Goal: Task Accomplishment & Management: Use online tool/utility

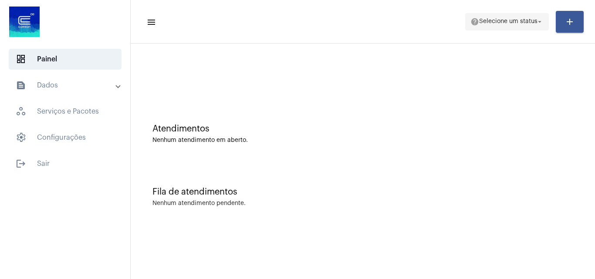
click at [526, 27] on span "help Selecione um status arrow_drop_down" at bounding box center [507, 22] width 73 height 16
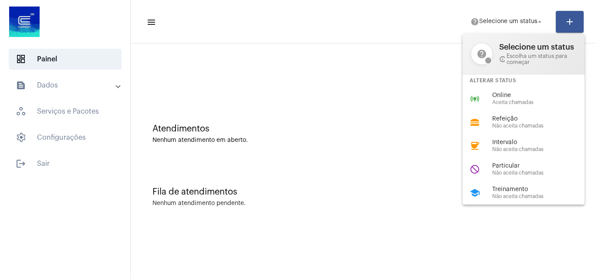
click at [508, 190] on span "Treinamento" at bounding box center [541, 190] width 99 height 7
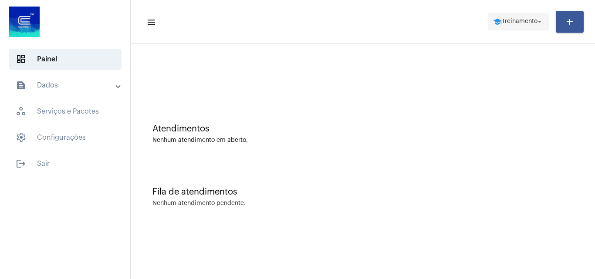
click at [513, 28] on span "school Treinamento arrow_drop_down" at bounding box center [518, 22] width 51 height 16
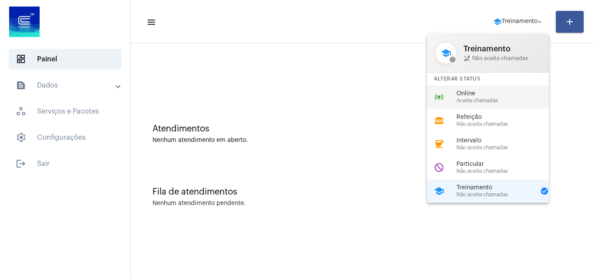
click at [470, 105] on div "online_prediction Online Aceita chamadas" at bounding box center [495, 97] width 136 height 24
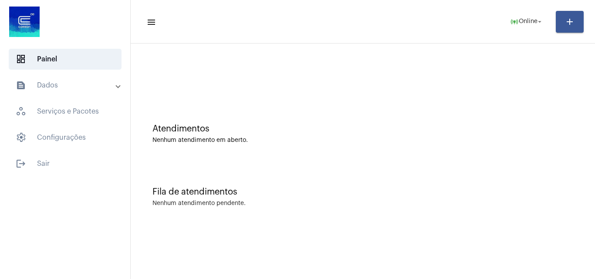
click at [446, 117] on div "Atendimentos Nenhum atendimento em aberto." at bounding box center [363, 129] width 456 height 63
click at [513, 14] on span "online_prediction Online arrow_drop_down" at bounding box center [527, 22] width 34 height 16
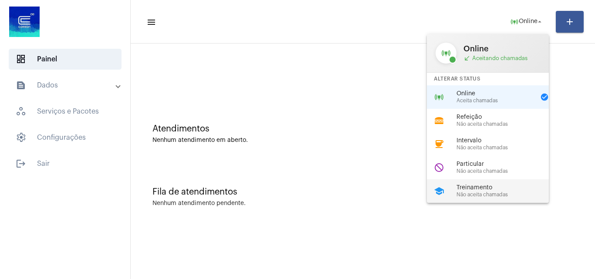
click at [495, 194] on span "Não aceita chamadas" at bounding box center [506, 195] width 99 height 6
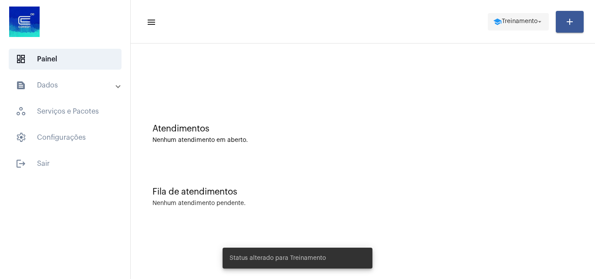
click at [531, 20] on span "Treinamento" at bounding box center [520, 22] width 36 height 6
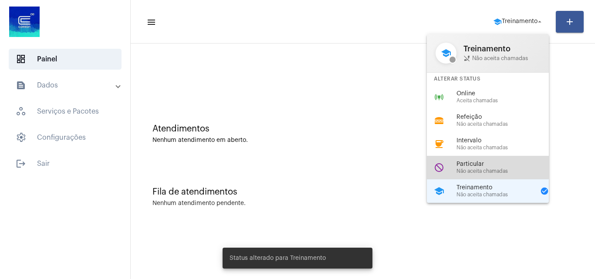
click at [484, 159] on div "do_not_disturb Particular Não aceita chamadas" at bounding box center [495, 168] width 136 height 24
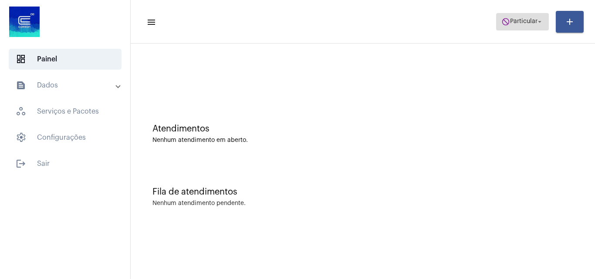
click at [506, 21] on mat-icon "do_not_disturb" at bounding box center [506, 21] width 9 height 9
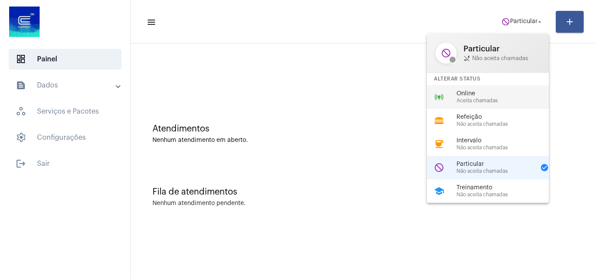
click at [469, 97] on div "Online Aceita chamadas" at bounding box center [506, 97] width 99 height 13
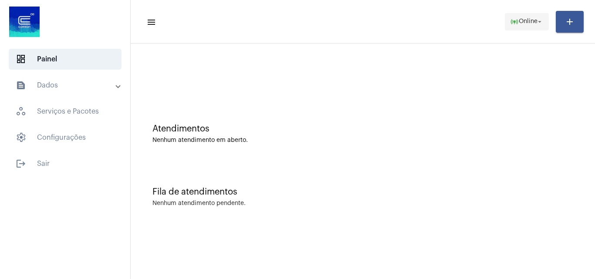
click at [511, 24] on mat-icon "online_prediction" at bounding box center [514, 21] width 9 height 9
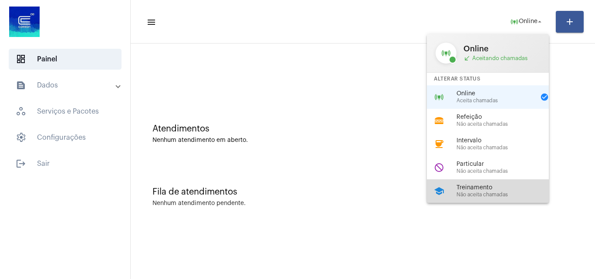
click at [478, 189] on span "Treinamento" at bounding box center [506, 188] width 99 height 7
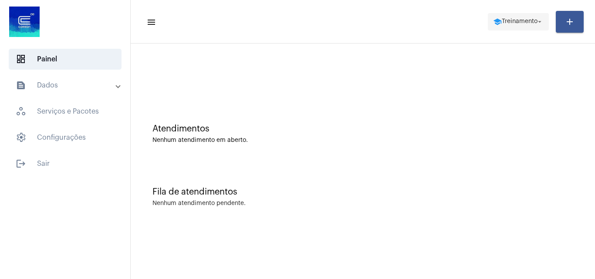
click at [493, 22] on mat-icon "school" at bounding box center [497, 21] width 9 height 9
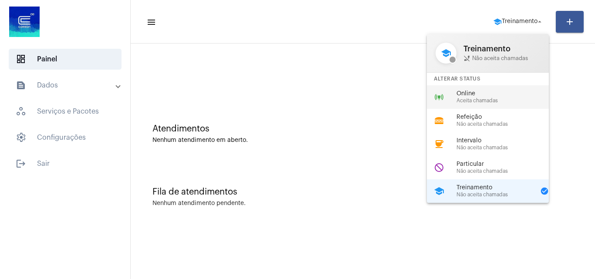
click at [482, 99] on span "Aceita chamadas" at bounding box center [506, 101] width 99 height 6
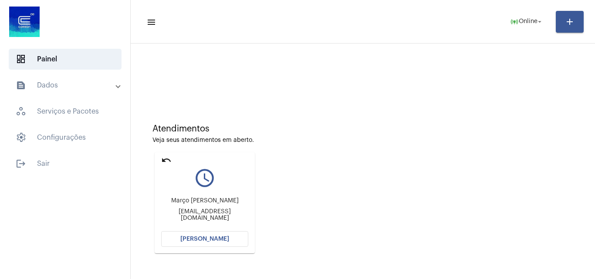
click at [209, 241] on span "[PERSON_NAME]" at bounding box center [204, 239] width 49 height 6
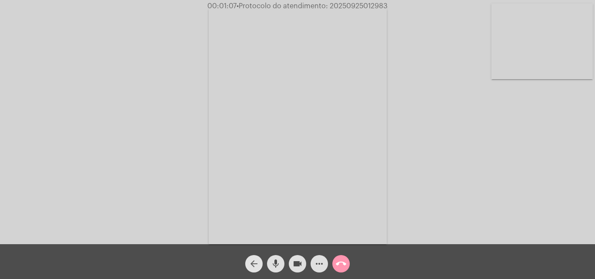
click at [251, 267] on mat-icon "arrow_back" at bounding box center [254, 264] width 10 height 10
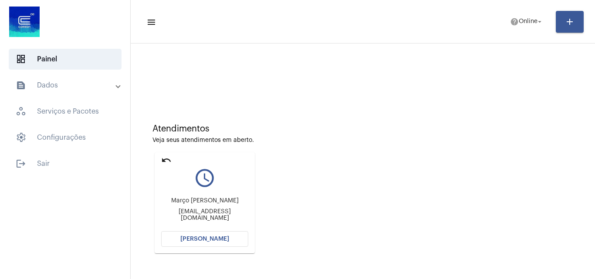
click at [166, 159] on mat-icon "undo" at bounding box center [166, 160] width 10 height 10
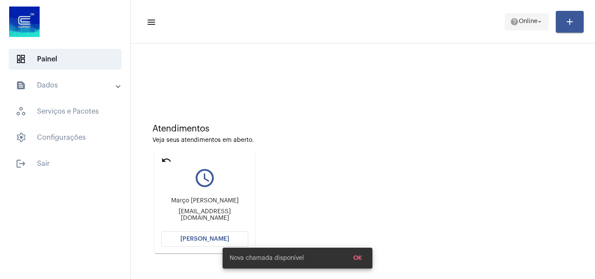
click at [536, 15] on span "help Online arrow_drop_down" at bounding box center [527, 22] width 34 height 16
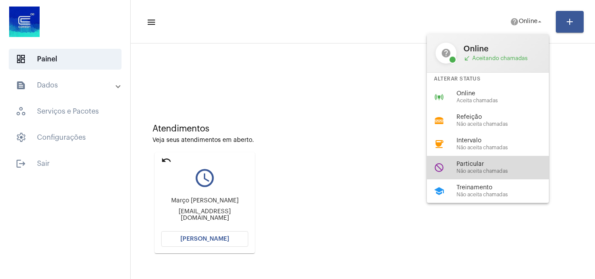
click at [491, 167] on span "Particular" at bounding box center [506, 164] width 99 height 7
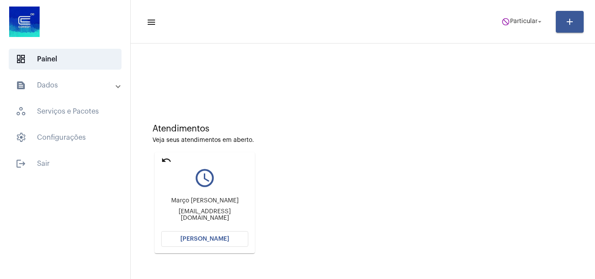
click at [160, 158] on mat-card "undo query_builder Março [PERSON_NAME] [EMAIL_ADDRESS][DOMAIN_NAME] [PERSON_NAM…" at bounding box center [205, 203] width 100 height 101
click at [163, 160] on mat-icon "undo" at bounding box center [166, 160] width 10 height 10
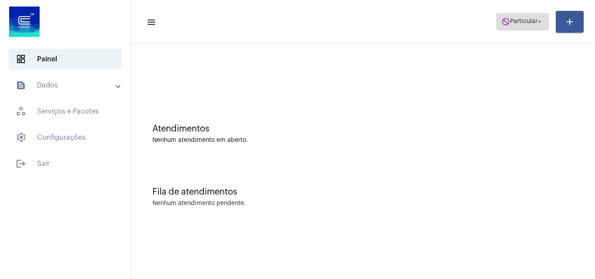
click at [520, 19] on span "Particular" at bounding box center [523, 22] width 27 height 6
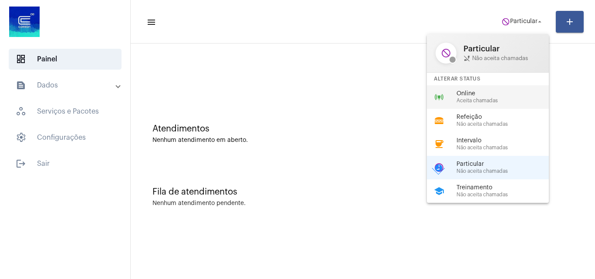
click at [499, 102] on span "Aceita chamadas" at bounding box center [506, 101] width 99 height 6
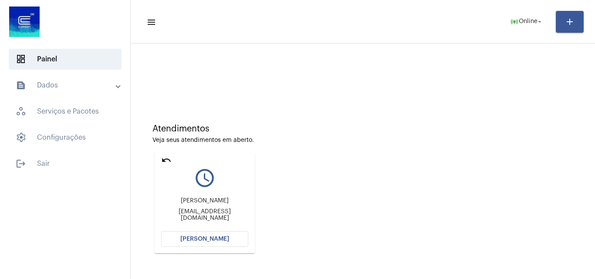
click at [234, 237] on button "[PERSON_NAME]" at bounding box center [204, 239] width 87 height 16
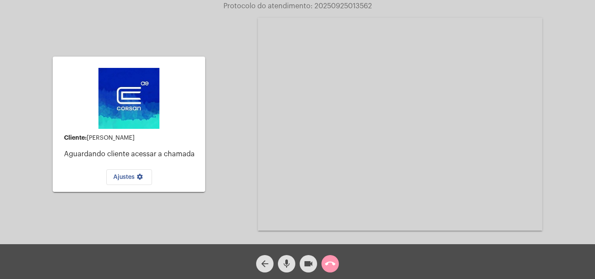
click at [333, 259] on mat-icon "call_end" at bounding box center [330, 264] width 10 height 10
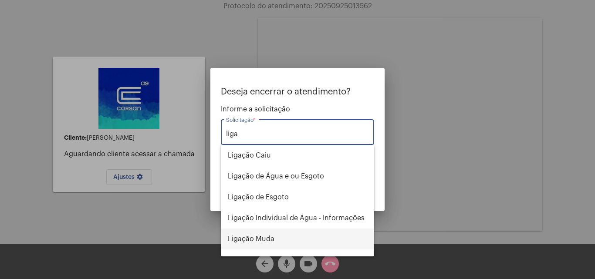
click at [258, 240] on span "Ligação Muda" at bounding box center [297, 239] width 139 height 21
type input "Ligação Muda"
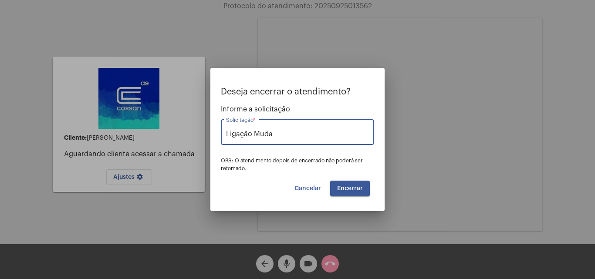
click at [354, 188] on span "Encerrar" at bounding box center [350, 189] width 26 height 6
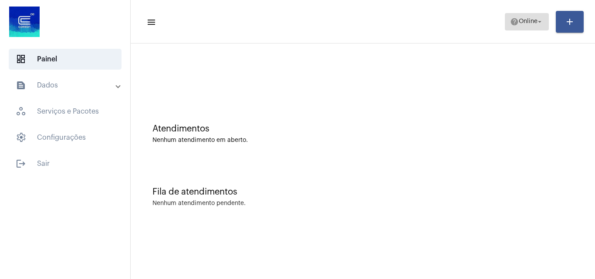
click at [529, 17] on span "help Online arrow_drop_down" at bounding box center [527, 22] width 34 height 16
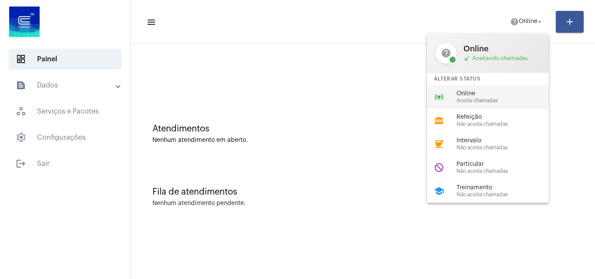
click at [470, 98] on span "Aceita chamadas" at bounding box center [506, 101] width 99 height 6
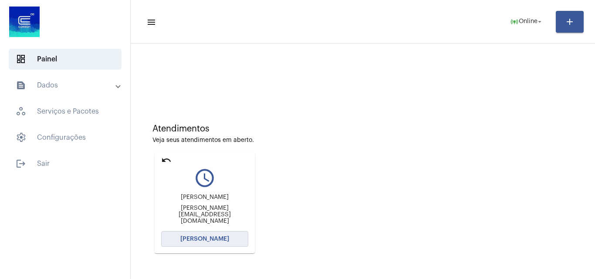
click at [226, 236] on button "[PERSON_NAME]" at bounding box center [204, 239] width 87 height 16
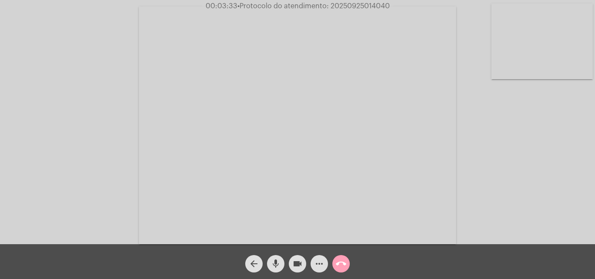
click at [345, 266] on mat-icon "call_end" at bounding box center [341, 264] width 10 height 10
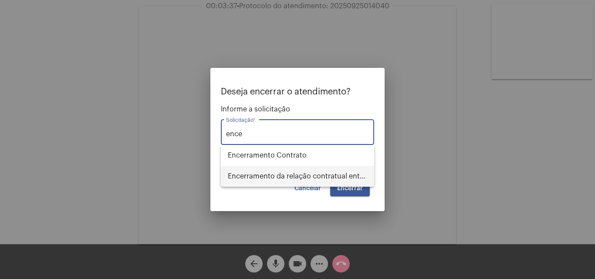
click at [321, 172] on span "Encerramento da relação contratual entre [PERSON_NAME] e o USUÁRIO" at bounding box center [297, 176] width 139 height 21
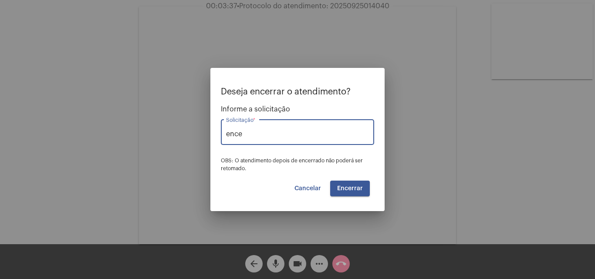
type input "Encerramento da relação contratual entre [PERSON_NAME] e o USUÁRIO"
click at [356, 190] on span "Encerrar" at bounding box center [350, 189] width 26 height 6
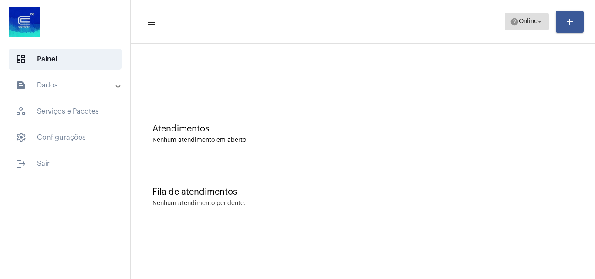
click at [519, 22] on span "Online" at bounding box center [528, 22] width 19 height 6
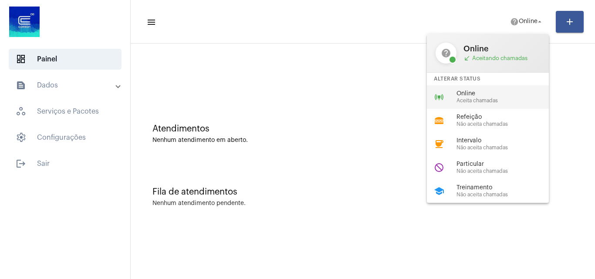
click at [488, 99] on span "Aceita chamadas" at bounding box center [506, 101] width 99 height 6
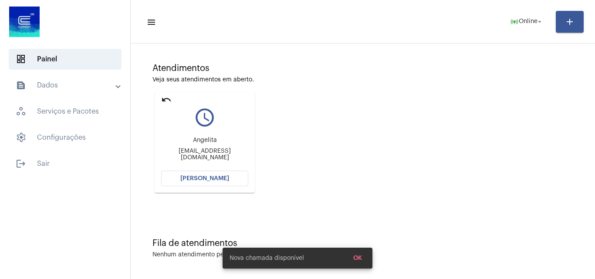
scroll to position [61, 0]
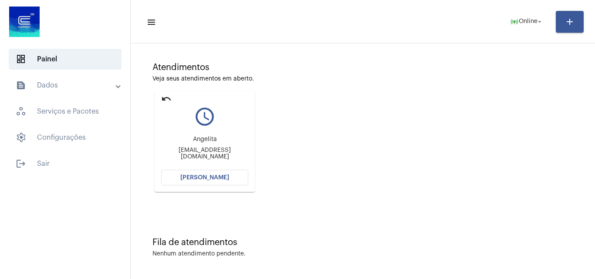
click at [233, 173] on button "[PERSON_NAME]" at bounding box center [204, 178] width 87 height 16
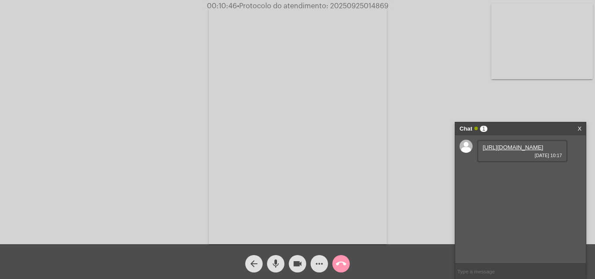
click at [505, 151] on link "[URL][DOMAIN_NAME]" at bounding box center [513, 147] width 61 height 7
click at [356, 7] on span "• Protocolo do atendimento: 20250925014869" at bounding box center [312, 6] width 152 height 7
copy span "20250925014869"
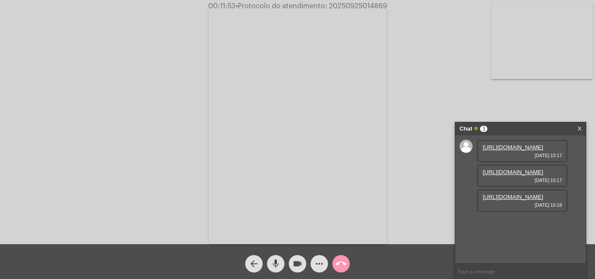
click at [516, 176] on link "[URL][DOMAIN_NAME]" at bounding box center [513, 172] width 61 height 7
click at [506, 200] on link "[URL][DOMAIN_NAME]" at bounding box center [513, 197] width 61 height 7
copy span "20250925014869"
click at [504, 270] on input "text" at bounding box center [520, 271] width 131 height 15
paste input "20250925014869"
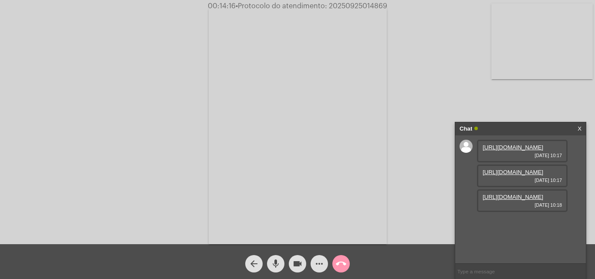
type input "20250925014869"
click at [343, 262] on mat-icon "call_end" at bounding box center [341, 264] width 10 height 10
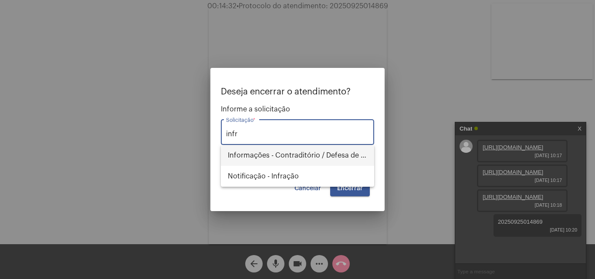
click at [293, 155] on span "Informações - Contraditório / Defesa de infração" at bounding box center [297, 155] width 139 height 21
type input "Informações - Contraditório / Defesa de infração"
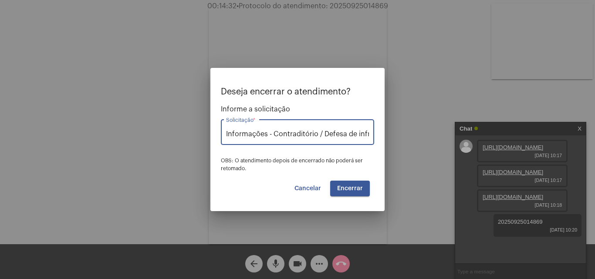
scroll to position [0, 15]
click at [346, 182] on button "Encerrar" at bounding box center [350, 189] width 40 height 16
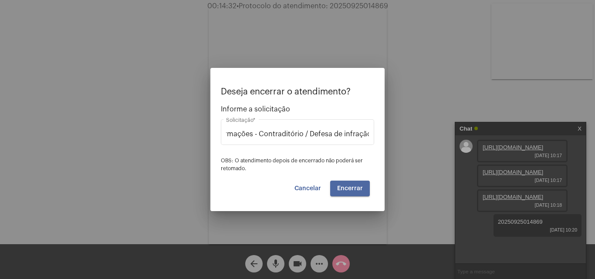
scroll to position [0, 0]
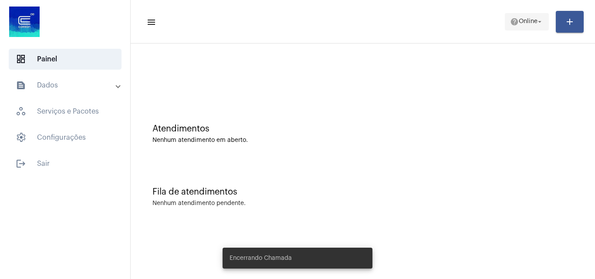
click at [515, 14] on span "help Online arrow_drop_down" at bounding box center [527, 22] width 34 height 16
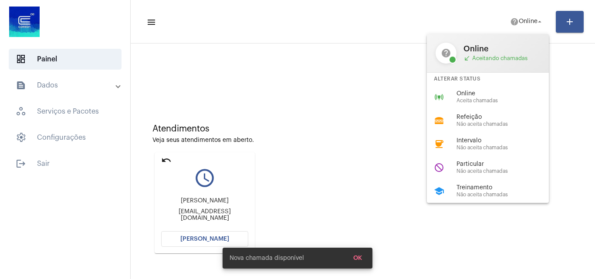
click at [169, 159] on div at bounding box center [297, 139] width 595 height 279
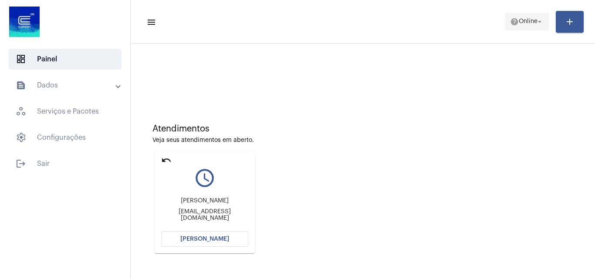
click at [522, 24] on span "Online" at bounding box center [528, 22] width 19 height 6
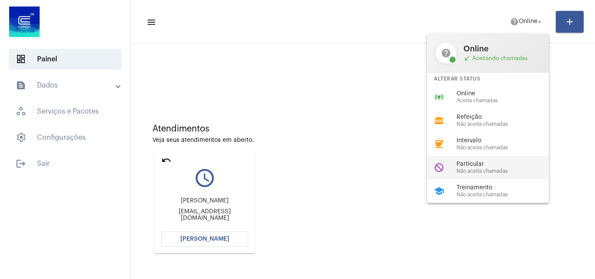
click at [468, 171] on span "Não aceita chamadas" at bounding box center [506, 172] width 99 height 6
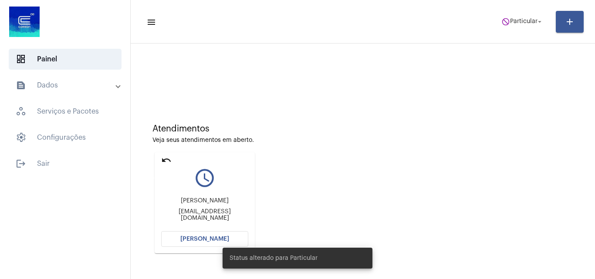
click at [163, 160] on mat-icon "undo" at bounding box center [166, 160] width 10 height 10
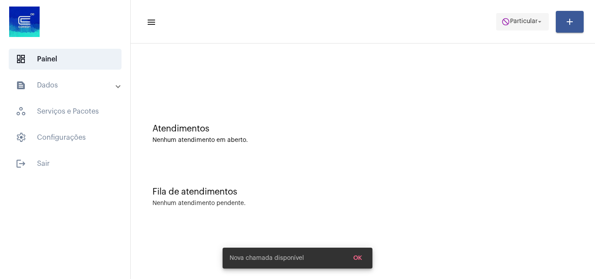
click at [519, 20] on span "Particular" at bounding box center [523, 22] width 27 height 6
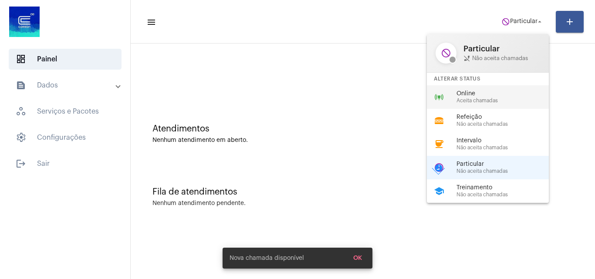
click at [484, 94] on span "Online" at bounding box center [506, 94] width 99 height 7
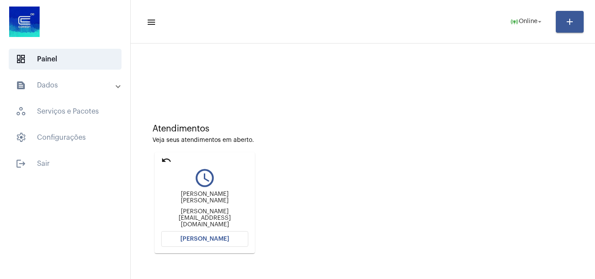
click at [206, 241] on span "[PERSON_NAME]" at bounding box center [204, 239] width 49 height 6
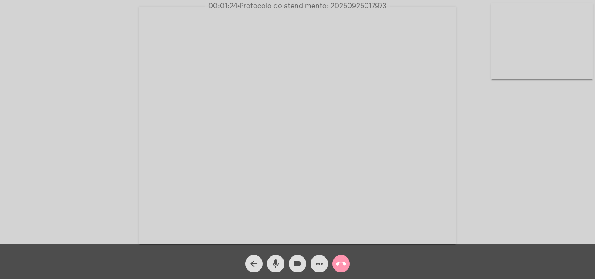
click at [339, 262] on mat-icon "call_end" at bounding box center [341, 264] width 10 height 10
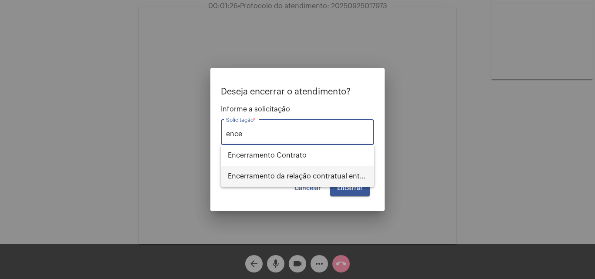
click at [292, 173] on span "Encerramento da relação contratual entre [PERSON_NAME] e o USUÁRIO" at bounding box center [297, 176] width 139 height 21
type input "Encerramento da relação contratual entre [PERSON_NAME] e o USUÁRIO"
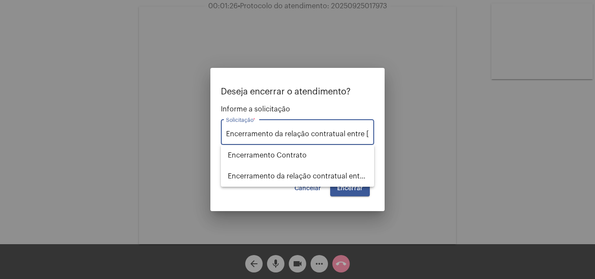
scroll to position [0, 68]
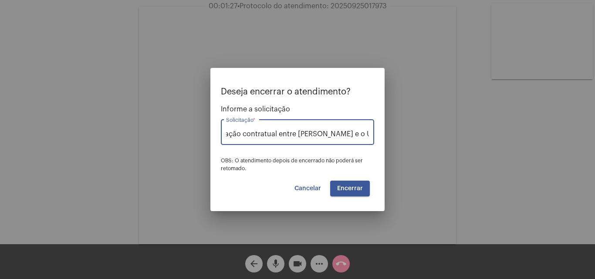
click at [351, 186] on span "Encerrar" at bounding box center [350, 189] width 26 height 6
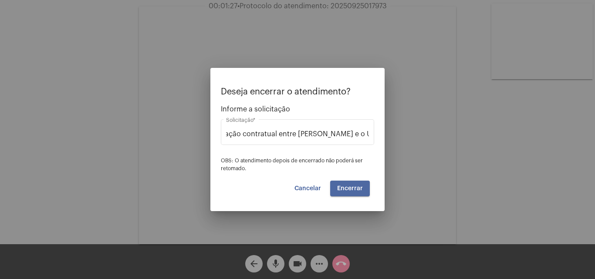
scroll to position [0, 0]
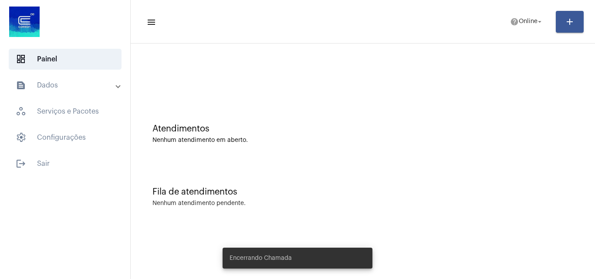
drag, startPoint x: 523, startPoint y: 0, endPoint x: 524, endPoint y: 8, distance: 8.0
click at [523, 0] on mat-toolbar "menu help Online arrow_drop_down add" at bounding box center [363, 22] width 465 height 44
click at [521, 15] on span "help Online arrow_drop_down" at bounding box center [527, 22] width 34 height 16
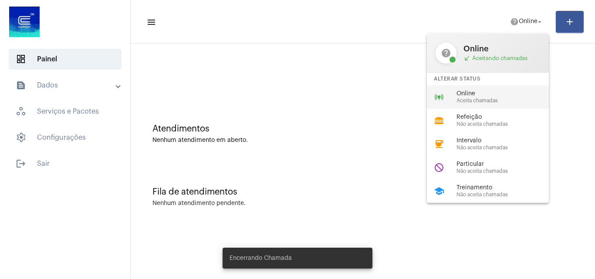
click at [483, 101] on span "Aceita chamadas" at bounding box center [506, 101] width 99 height 6
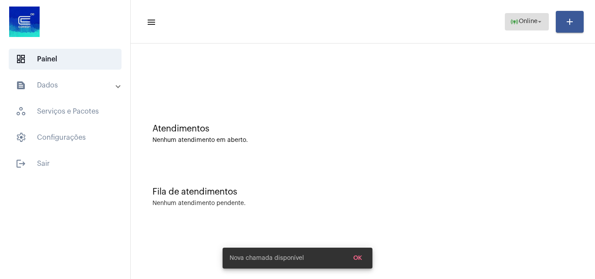
click at [536, 22] on mat-icon "arrow_drop_down" at bounding box center [540, 22] width 8 height 8
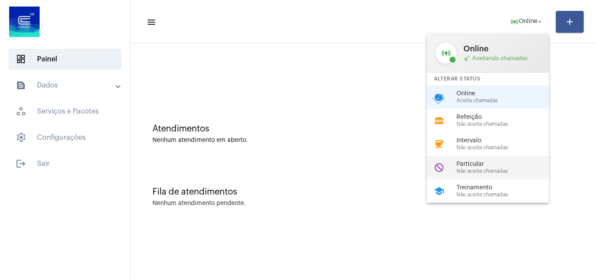
click at [502, 170] on span "Não aceita chamadas" at bounding box center [506, 172] width 99 height 6
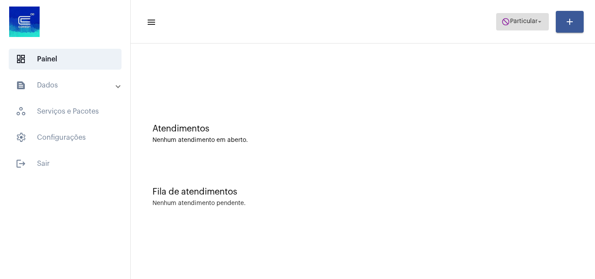
click at [522, 16] on span "do_not_disturb Particular arrow_drop_down" at bounding box center [523, 22] width 42 height 16
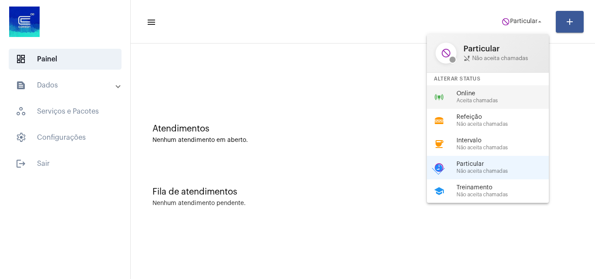
click at [489, 94] on span "Online" at bounding box center [506, 94] width 99 height 7
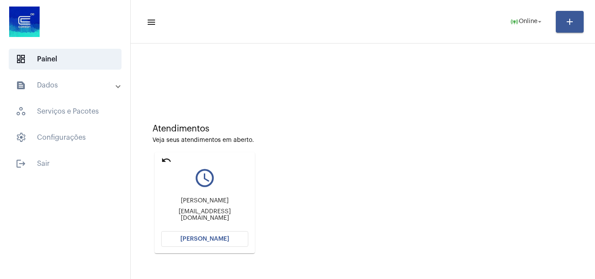
click at [214, 238] on span "[PERSON_NAME]" at bounding box center [204, 239] width 49 height 6
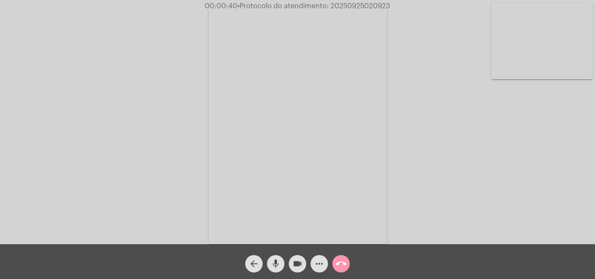
click at [550, 48] on video at bounding box center [543, 41] width 102 height 76
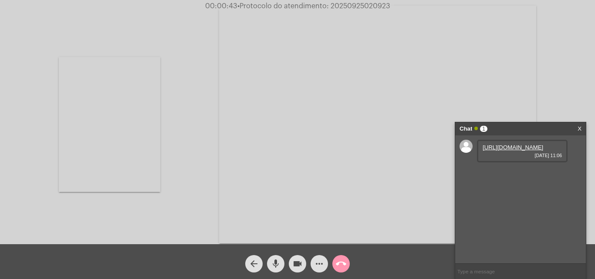
click at [503, 149] on link "[URL][DOMAIN_NAME]" at bounding box center [513, 147] width 61 height 7
click at [132, 98] on video at bounding box center [110, 124] width 102 height 135
click at [268, 265] on button "mic" at bounding box center [275, 263] width 17 height 17
click at [300, 264] on mat-icon "videocam" at bounding box center [297, 264] width 10 height 10
drag, startPoint x: 280, startPoint y: 268, endPoint x: 295, endPoint y: 267, distance: 14.8
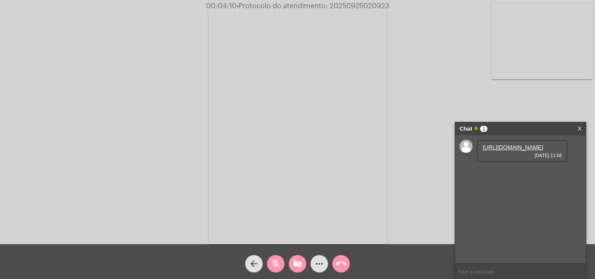
click at [280, 268] on mat-icon "mic_off" at bounding box center [276, 264] width 10 height 10
click at [295, 267] on mat-icon "videocam_off" at bounding box center [297, 264] width 10 height 10
click at [363, 9] on span "• Protocolo do atendimento: 20250925020923" at bounding box center [312, 6] width 153 height 7
copy span "20250925020923"
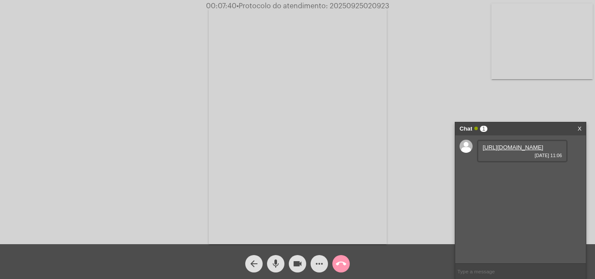
click at [486, 269] on input "text" at bounding box center [520, 271] width 131 height 15
paste input "20250925020923"
type input "20250925020923"
click at [343, 261] on mat-icon "call_end" at bounding box center [341, 264] width 10 height 10
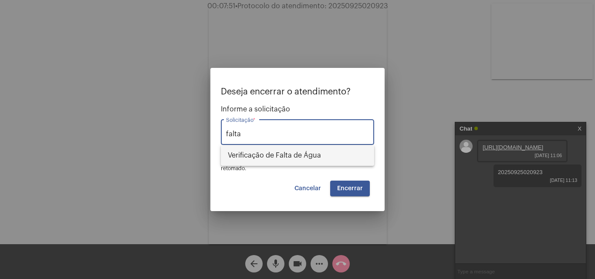
click at [325, 148] on span "Verificação de Falta de Água" at bounding box center [297, 155] width 139 height 21
type input "Verificação de Falta de Água"
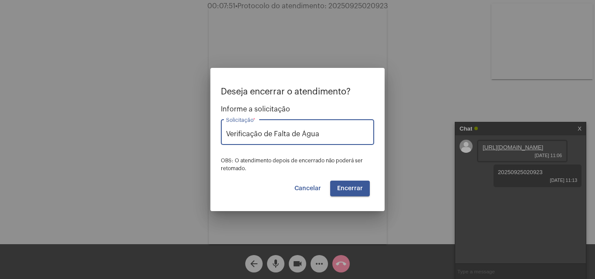
click at [343, 187] on span "Encerrar" at bounding box center [350, 189] width 26 height 6
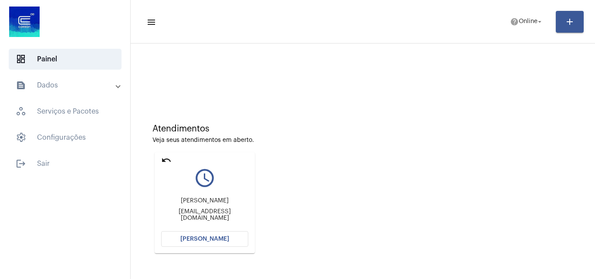
click at [205, 240] on span "[PERSON_NAME]" at bounding box center [204, 239] width 49 height 6
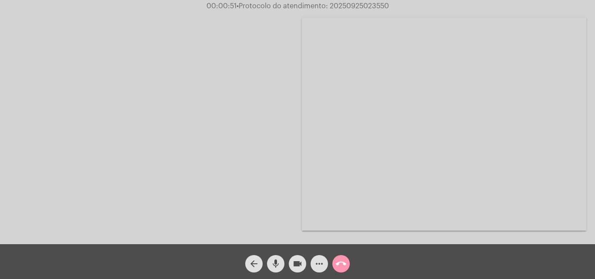
click at [339, 261] on mat-icon "call_end" at bounding box center [341, 264] width 10 height 10
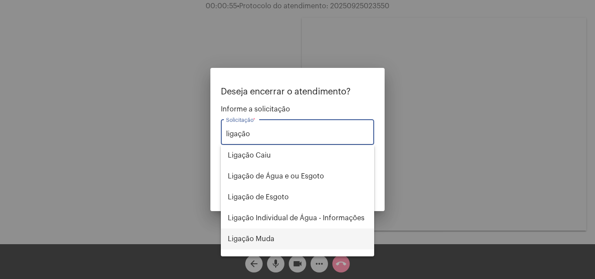
click at [274, 237] on span "Ligação Muda" at bounding box center [297, 239] width 139 height 21
type input "Ligação Muda"
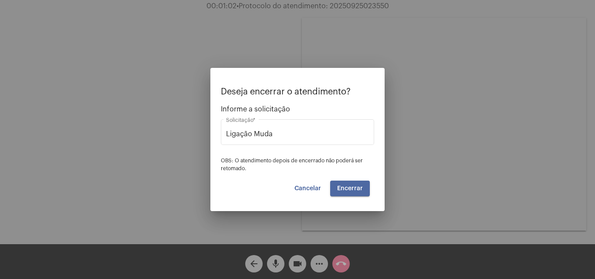
click at [356, 186] on span "Encerrar" at bounding box center [350, 189] width 26 height 6
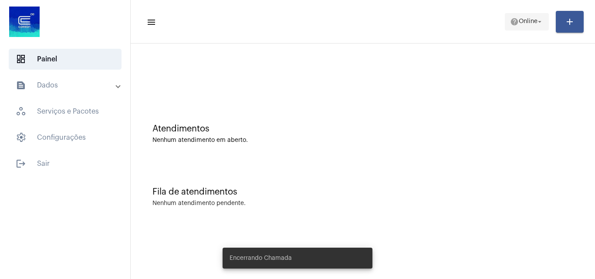
click at [520, 28] on span "help Online arrow_drop_down" at bounding box center [527, 22] width 34 height 16
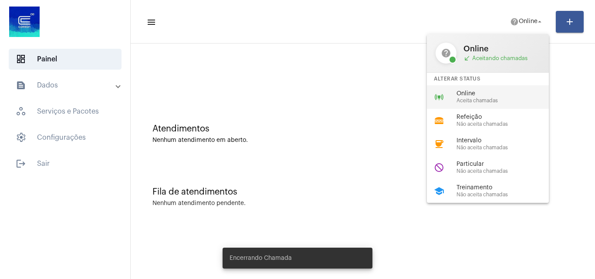
click at [467, 100] on span "Aceita chamadas" at bounding box center [506, 101] width 99 height 6
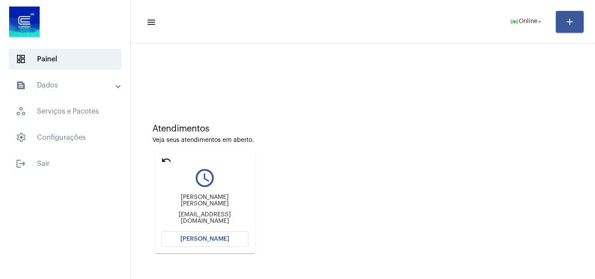
click at [205, 233] on button "[PERSON_NAME]" at bounding box center [204, 239] width 87 height 16
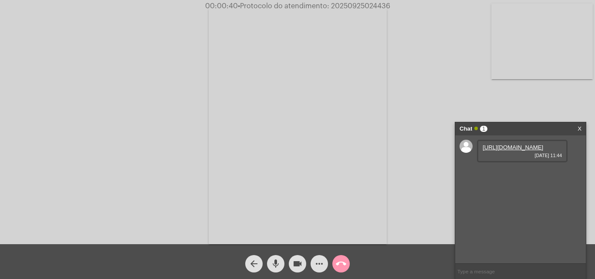
click at [521, 151] on link "[URL][DOMAIN_NAME]" at bounding box center [513, 147] width 61 height 7
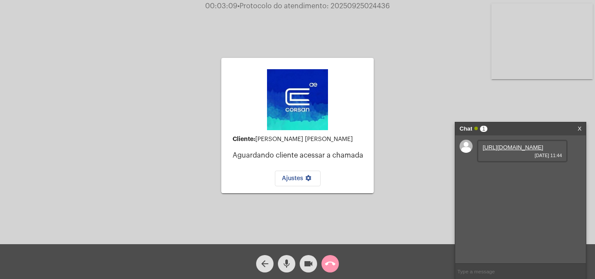
click at [335, 262] on button "call_end" at bounding box center [330, 263] width 17 height 17
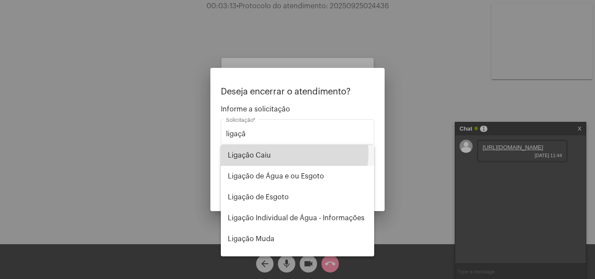
click at [285, 154] on span "Ligação Caiu" at bounding box center [297, 155] width 139 height 21
type input "Ligação Caiu"
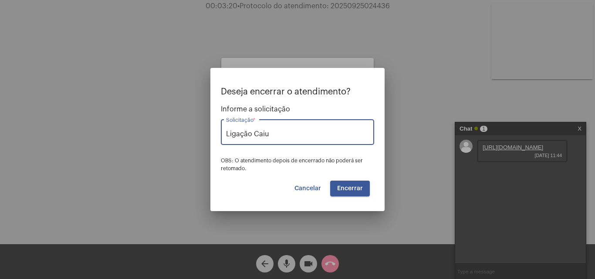
click at [363, 182] on button "Encerrar" at bounding box center [350, 189] width 40 height 16
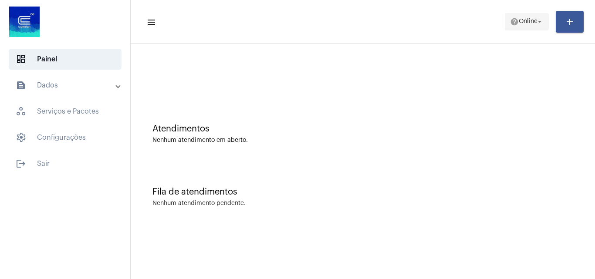
click at [519, 19] on span "Online" at bounding box center [528, 22] width 19 height 6
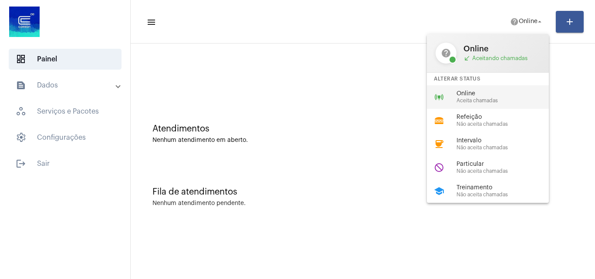
click at [467, 97] on div "Online Aceita chamadas" at bounding box center [506, 97] width 99 height 13
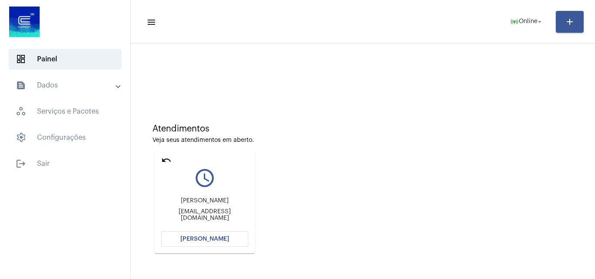
click at [212, 241] on span "[PERSON_NAME]" at bounding box center [204, 239] width 49 height 6
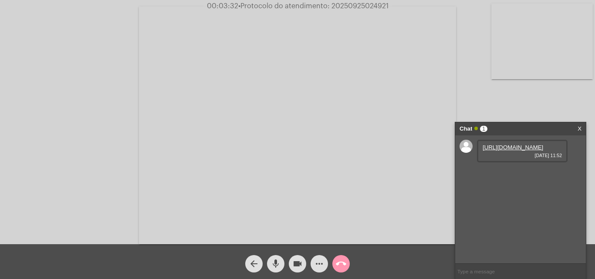
click at [524, 151] on link "[URL][DOMAIN_NAME]" at bounding box center [513, 147] width 61 height 7
click at [537, 176] on link "[URL][DOMAIN_NAME]" at bounding box center [513, 172] width 61 height 7
click at [517, 200] on link "[URL][DOMAIN_NAME]" at bounding box center [513, 197] width 61 height 7
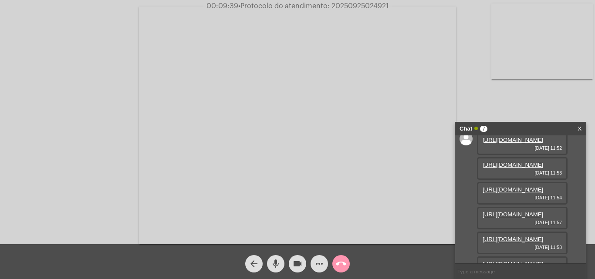
scroll to position [185, 0]
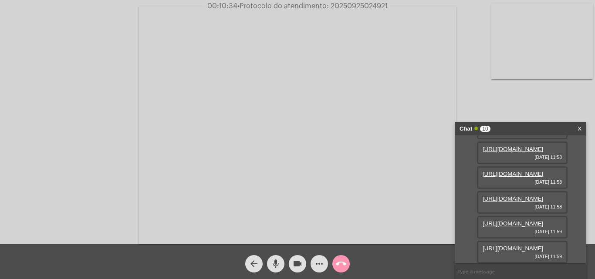
click at [521, 220] on link "[URL][DOMAIN_NAME]" at bounding box center [513, 223] width 61 height 7
click at [515, 245] on link "[URL][DOMAIN_NAME]" at bounding box center [513, 248] width 61 height 7
click at [514, 103] on link "[URL][DOMAIN_NAME]" at bounding box center [513, 99] width 61 height 7
click at [524, 128] on link "[URL][DOMAIN_NAME]" at bounding box center [513, 124] width 61 height 7
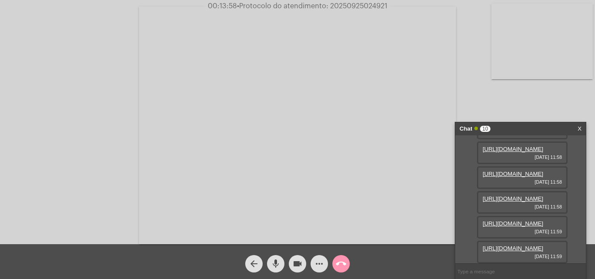
scroll to position [131, 0]
click at [522, 153] on link "[URL][DOMAIN_NAME]" at bounding box center [513, 149] width 61 height 7
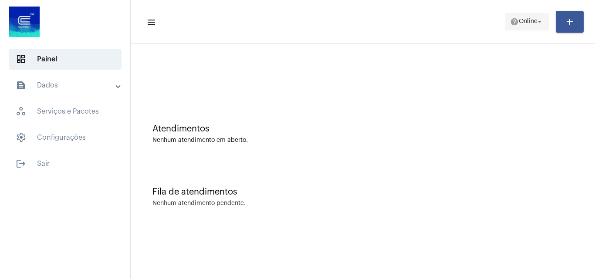
click at [510, 20] on mat-icon "help" at bounding box center [514, 21] width 9 height 9
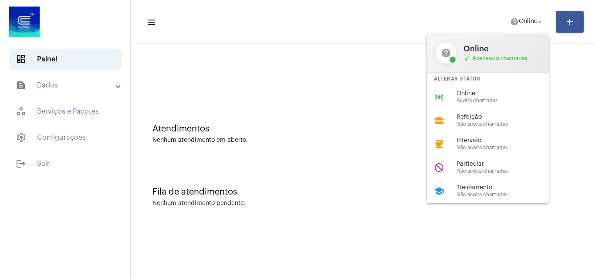
click at [343, 108] on div at bounding box center [297, 139] width 595 height 279
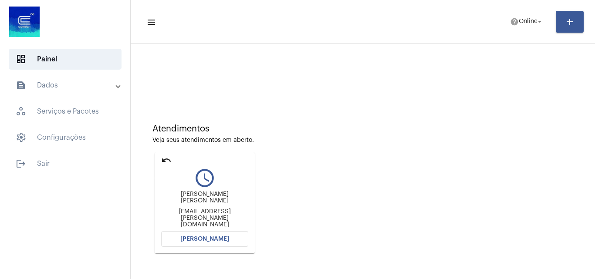
click at [167, 156] on div "Atendimentos Veja seus atendimentos em aberto. undo query_builder wesley eduard…" at bounding box center [363, 185] width 456 height 175
click at [162, 162] on mat-icon "undo" at bounding box center [166, 160] width 10 height 10
click at [203, 238] on span "[PERSON_NAME]" at bounding box center [204, 239] width 49 height 6
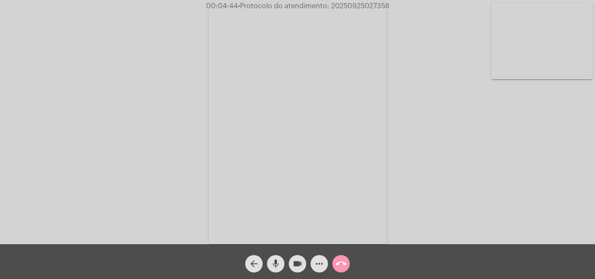
click at [570, 64] on video at bounding box center [543, 41] width 102 height 76
click at [88, 145] on video at bounding box center [110, 124] width 102 height 135
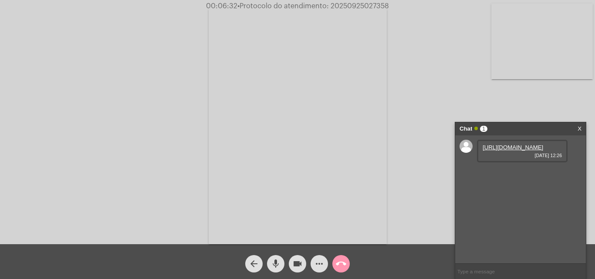
click at [527, 151] on link "https://neft-transfer-bucket.s3.amazonaws.com/temp-6d7846d8-0779-fc92-ed16-312f…" at bounding box center [513, 147] width 61 height 7
click at [519, 176] on link "https://neft-transfer-bucket.s3.amazonaws.com/temp-d26cad67-a5a6-7f2c-99bc-263e…" at bounding box center [513, 172] width 61 height 7
click at [318, 268] on mat-icon "more_horiz" at bounding box center [319, 264] width 10 height 10
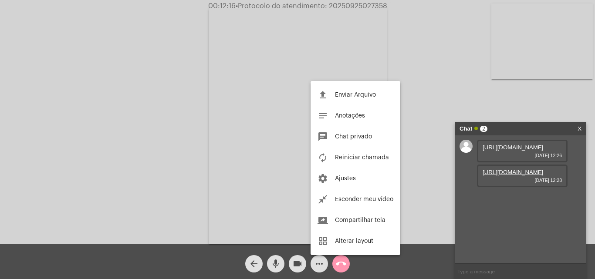
click at [379, 95] on button "file_upload Enviar Arquivo" at bounding box center [356, 95] width 90 height 21
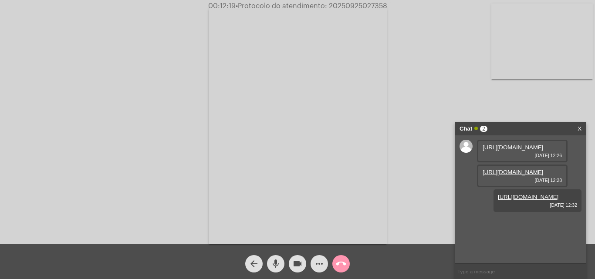
scroll to position [7, 0]
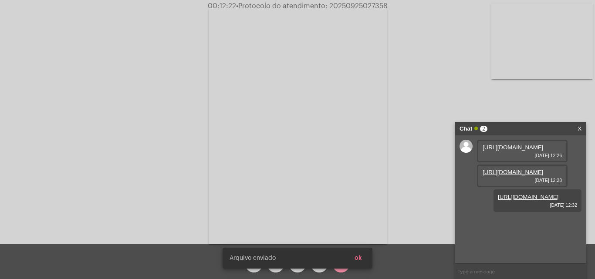
click at [363, 7] on span "• Protocolo do atendimento: 20250925027358" at bounding box center [312, 6] width 152 height 7
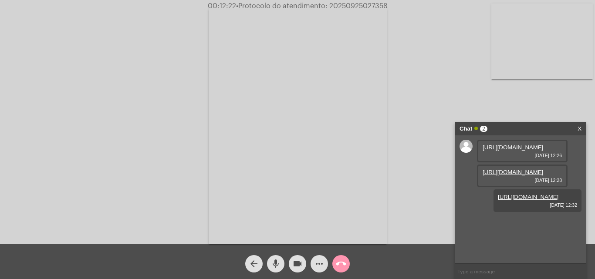
copy span "20250925027358"
click at [502, 225] on link "https://neft-transfer-bucket.s3.amazonaws.com/temp-01e203c2-8721-5f0c-f546-7c3c…" at bounding box center [513, 222] width 61 height 7
copy span "20250925027358"
click at [481, 275] on input "text" at bounding box center [520, 271] width 131 height 15
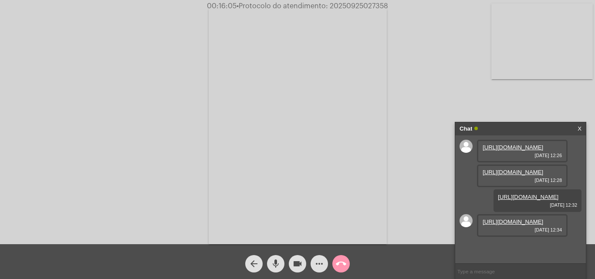
paste input "20250925027358"
type input "20250925027358"
click at [339, 267] on mat-icon "call_end" at bounding box center [341, 264] width 10 height 10
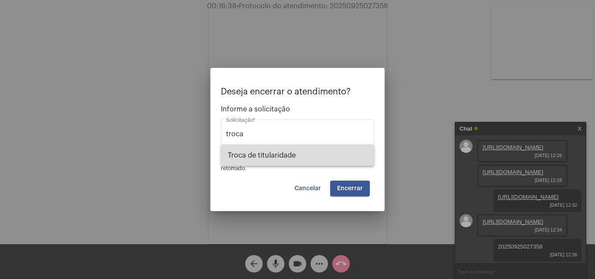
click at [323, 156] on span "Troca de titularidade" at bounding box center [297, 155] width 139 height 21
type input "Troca de titularidade"
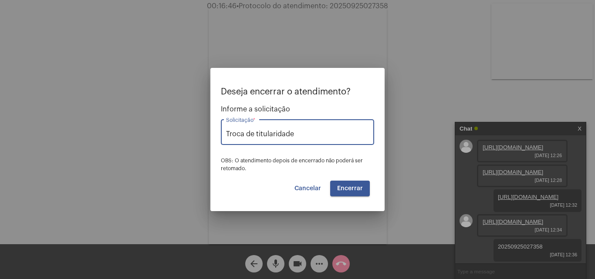
click at [356, 187] on span "Encerrar" at bounding box center [350, 189] width 26 height 6
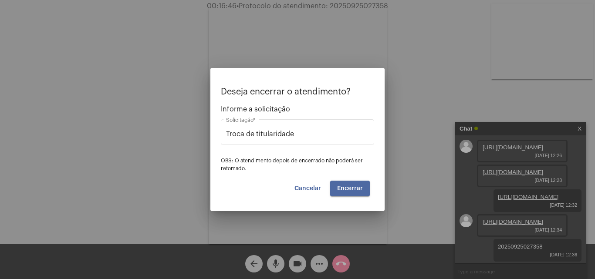
click at [356, 187] on span "Encerrar" at bounding box center [350, 189] width 26 height 6
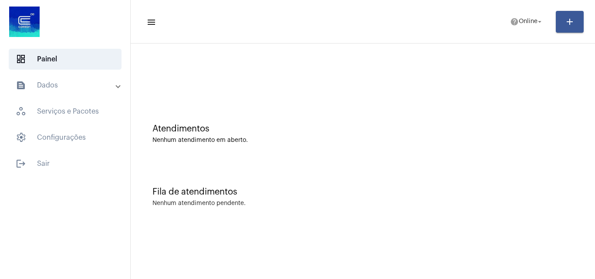
click at [51, 71] on mat-list "dashboard Painel text_snippet_outlined Dados history_outlined Histórico schedul…" at bounding box center [65, 109] width 130 height 129
click at [56, 84] on mat-panel-title "text_snippet_outlined Dados" at bounding box center [66, 85] width 101 height 10
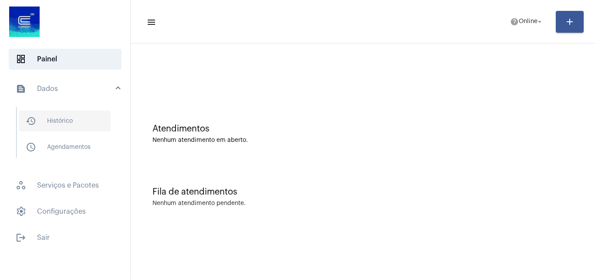
click at [78, 121] on span "history_outlined Histórico" at bounding box center [65, 121] width 92 height 21
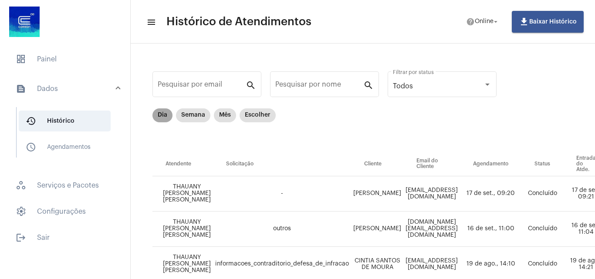
click at [158, 118] on mat-chip "Dia" at bounding box center [163, 116] width 20 height 14
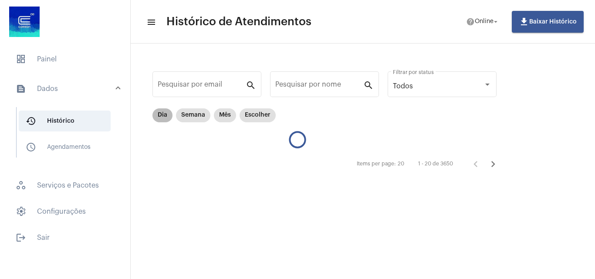
click at [164, 118] on mat-chip "Dia" at bounding box center [163, 116] width 20 height 14
click at [306, 149] on div "Dia Semana Mês Escolher" at bounding box center [329, 131] width 353 height 44
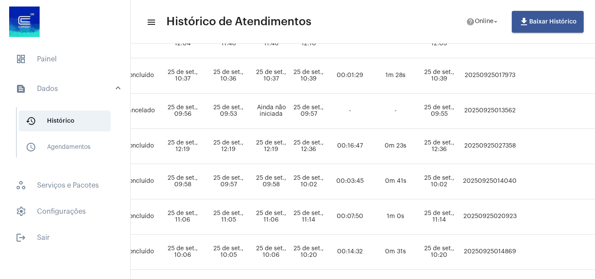
scroll to position [224, 489]
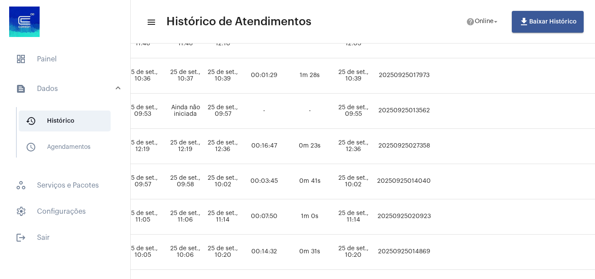
click at [433, 149] on td "20250925027358" at bounding box center [404, 146] width 58 height 35
click at [76, 51] on span "dashboard Painel" at bounding box center [65, 59] width 113 height 21
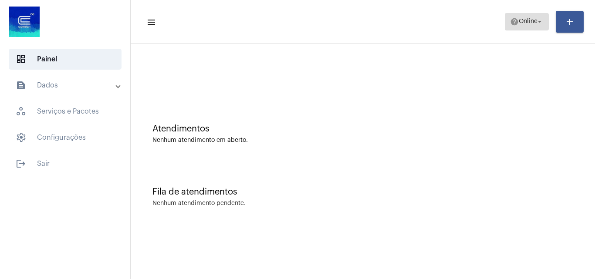
click at [529, 16] on span "help Online arrow_drop_down" at bounding box center [527, 22] width 34 height 16
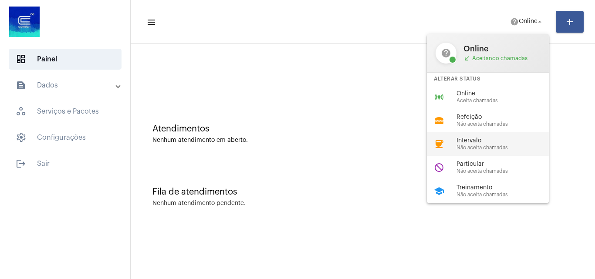
click at [485, 146] on span "Não aceita chamadas" at bounding box center [506, 148] width 99 height 6
